Goal: Task Accomplishment & Management: Use online tool/utility

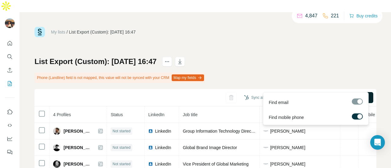
click at [316, 92] on button "Find all emails & mobiles (4)" at bounding box center [334, 97] width 77 height 11
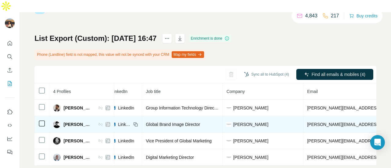
scroll to position [0, 45]
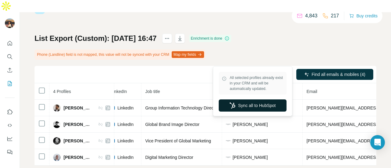
click at [259, 110] on button "Sync all to HubSpot" at bounding box center [253, 106] width 68 height 12
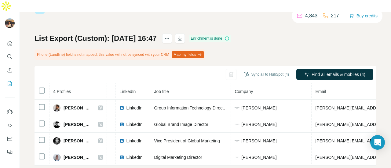
scroll to position [0, 28]
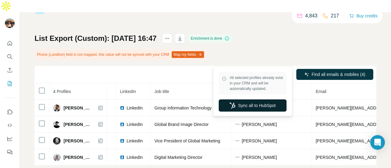
click at [242, 105] on button "Sync all to HubSpot" at bounding box center [253, 106] width 68 height 12
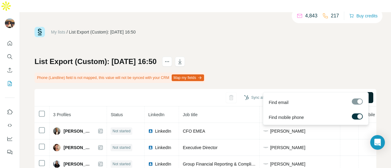
click at [298, 92] on button "Find all emails & mobiles (3)" at bounding box center [334, 97] width 77 height 11
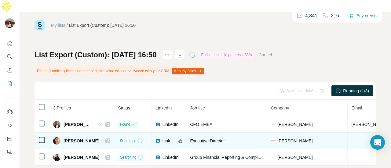
scroll to position [0, 75]
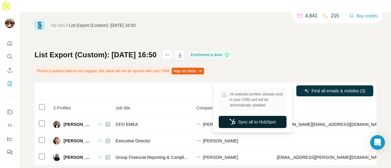
click at [270, 118] on button "Sync all to HubSpot" at bounding box center [253, 122] width 68 height 12
